Goal: Feedback & Contribution: Leave review/rating

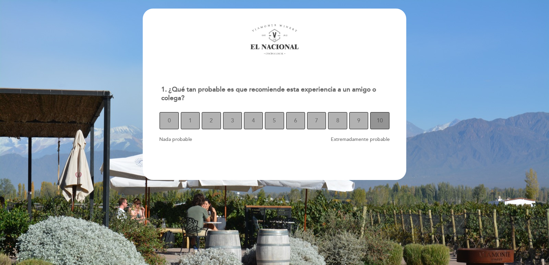
click at [374, 122] on button "10" at bounding box center [379, 120] width 19 height 17
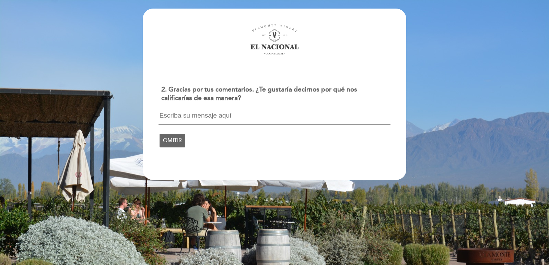
click at [225, 117] on textarea at bounding box center [275, 118] width 232 height 13
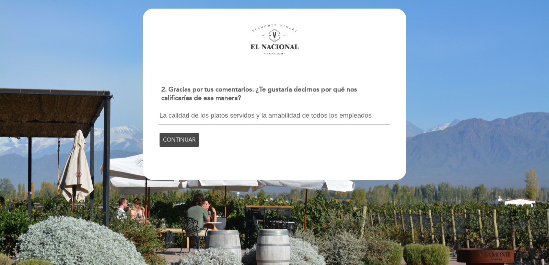
type textarea "La calidad de los platos servidos y la amabilidad de todos los empleados"
click at [179, 139] on span "CONTINUAR" at bounding box center [179, 139] width 33 height 19
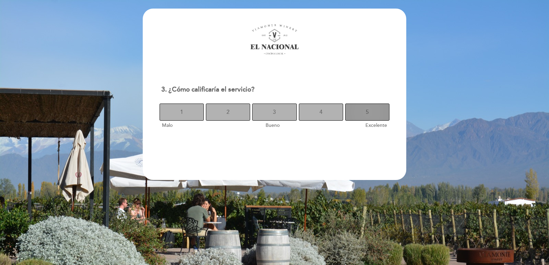
click at [368, 116] on span "5" at bounding box center [367, 112] width 3 height 19
click at [365, 112] on button "5" at bounding box center [367, 112] width 44 height 17
click at [372, 109] on button "5" at bounding box center [367, 112] width 44 height 17
click at [365, 109] on button "5" at bounding box center [367, 112] width 44 height 17
click at [382, 110] on span "10" at bounding box center [379, 112] width 6 height 19
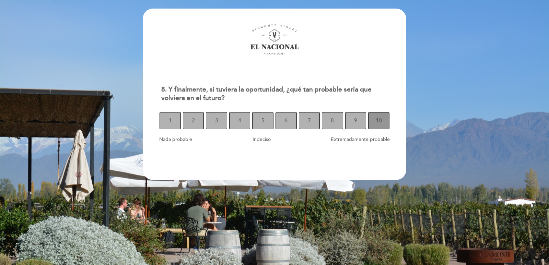
click at [382, 118] on span "10" at bounding box center [379, 120] width 6 height 19
select select "es"
